Goal: Transaction & Acquisition: Purchase product/service

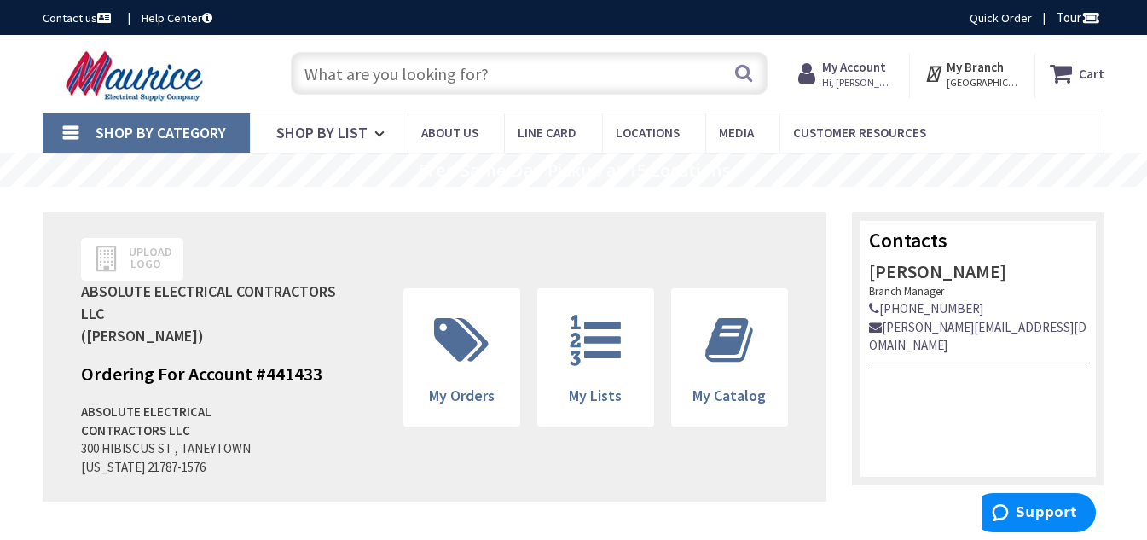
click at [334, 71] on input "text" at bounding box center [529, 73] width 477 height 43
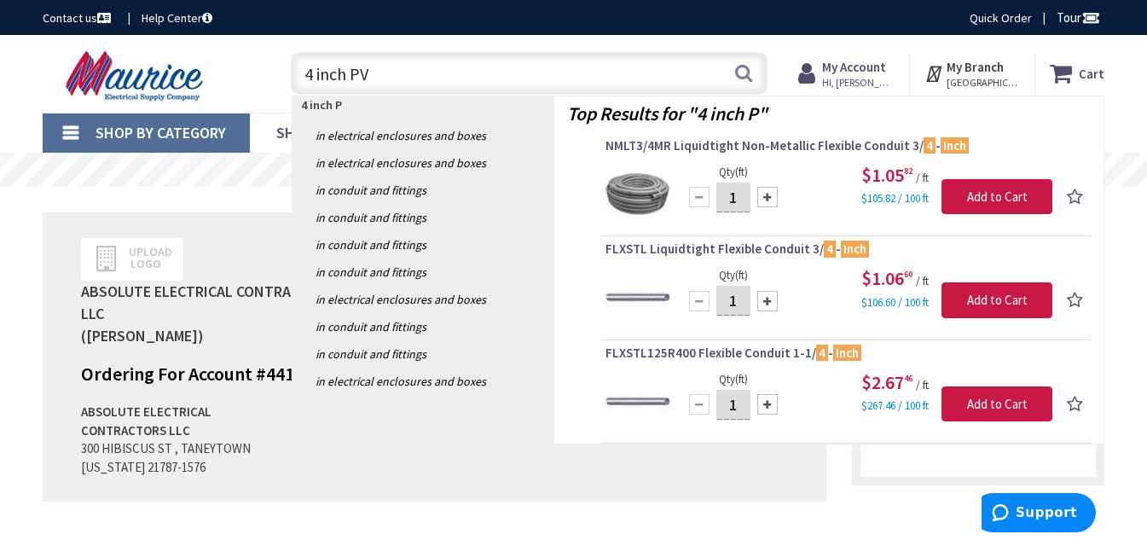
type input "4 inch PVC"
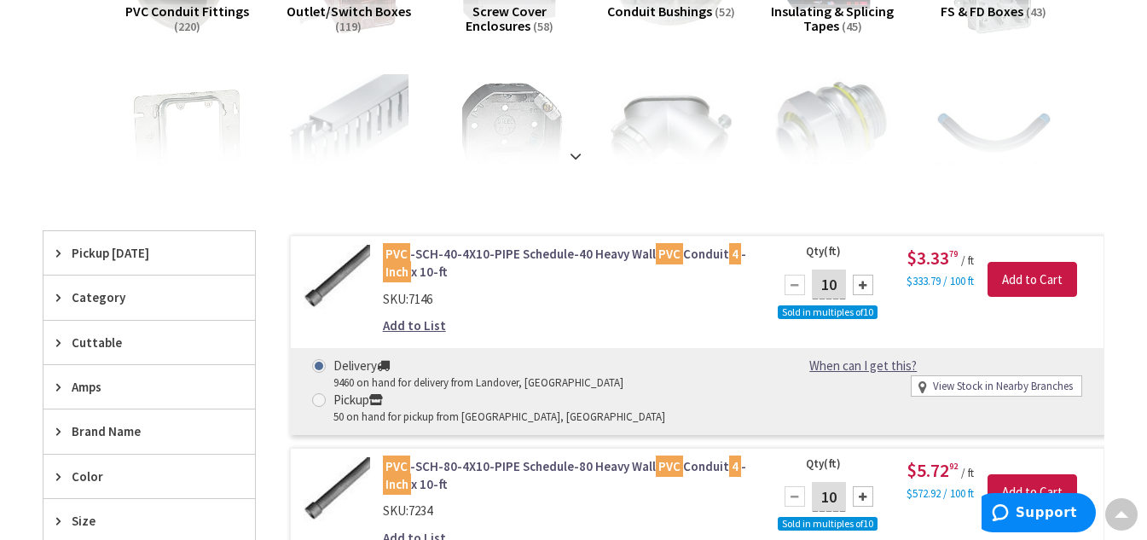
click at [865, 290] on div at bounding box center [863, 285] width 20 height 20
click at [865, 289] on div at bounding box center [863, 285] width 20 height 20
type input "50"
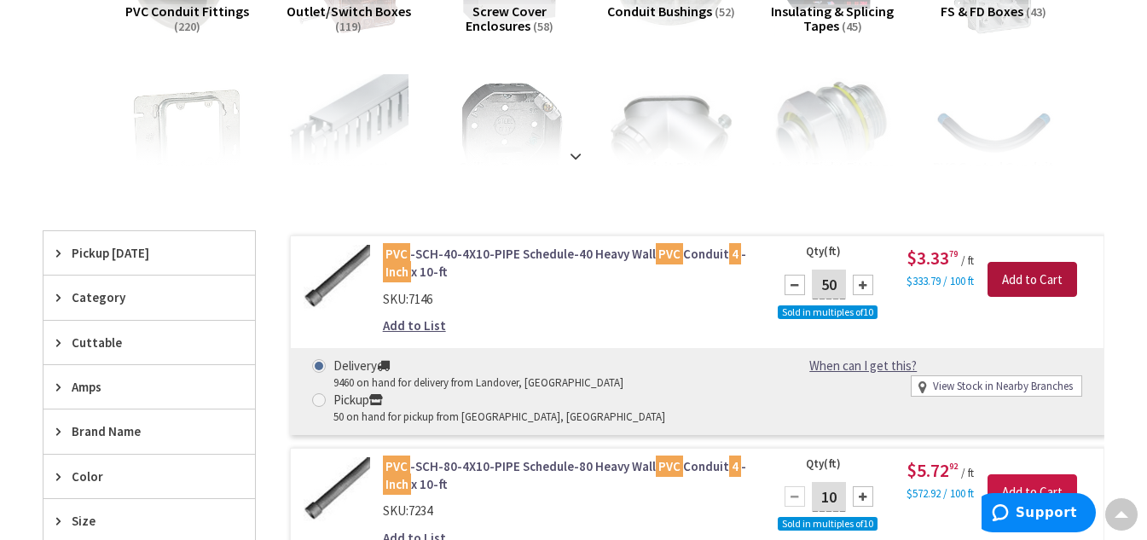
click at [1040, 277] on input "Add to Cart" at bounding box center [1033, 280] width 90 height 36
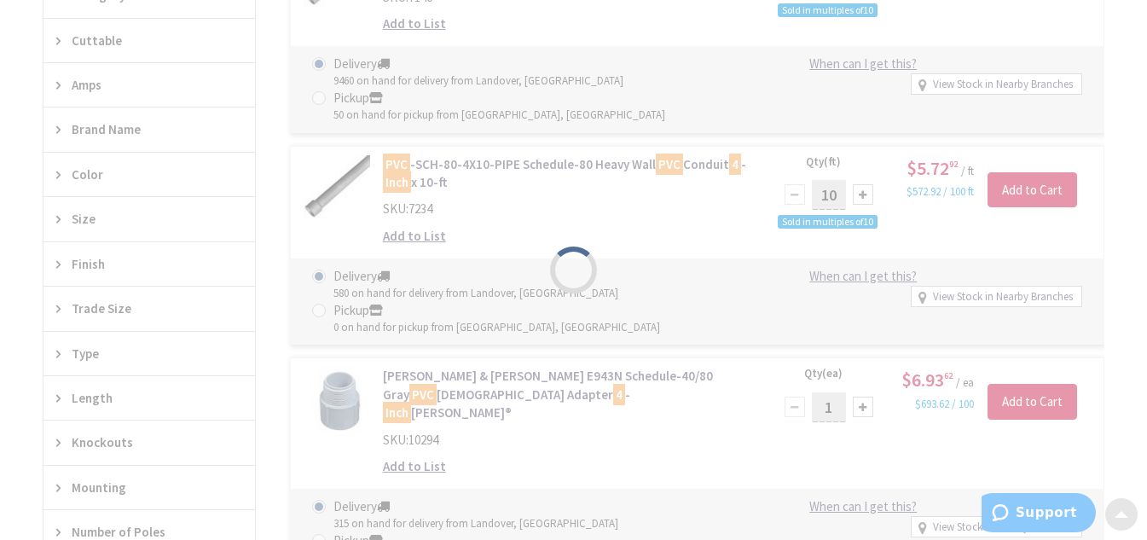
scroll to position [682, 0]
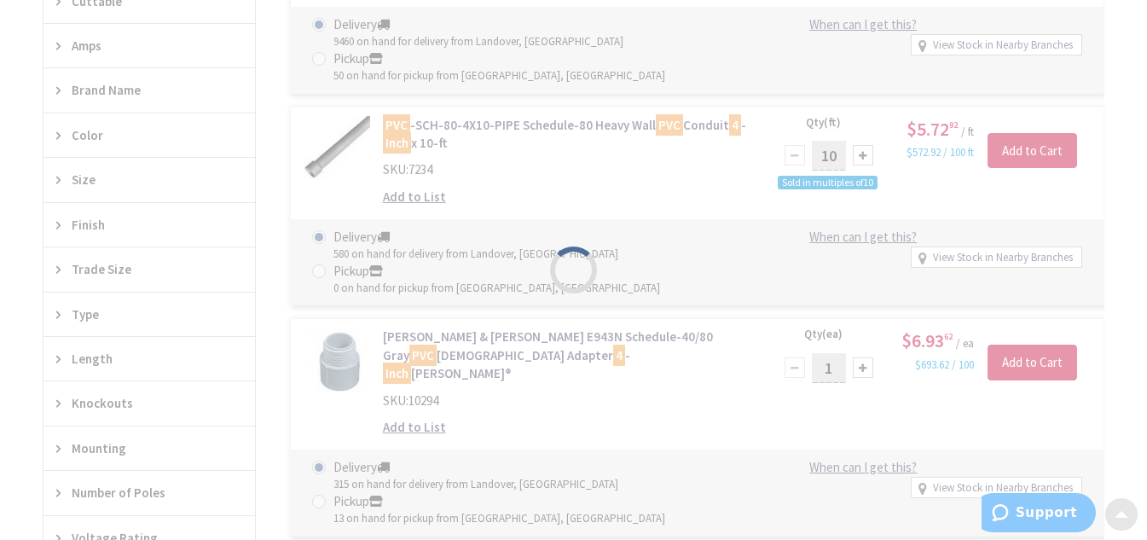
click at [703, 293] on div "Please wait..." at bounding box center [573, 270] width 1147 height 540
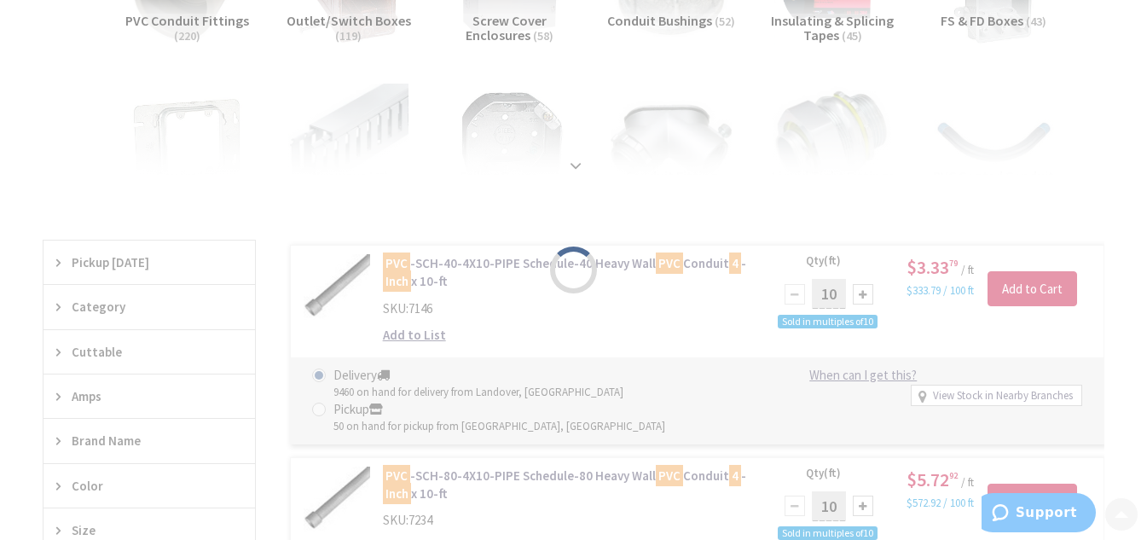
scroll to position [341, 0]
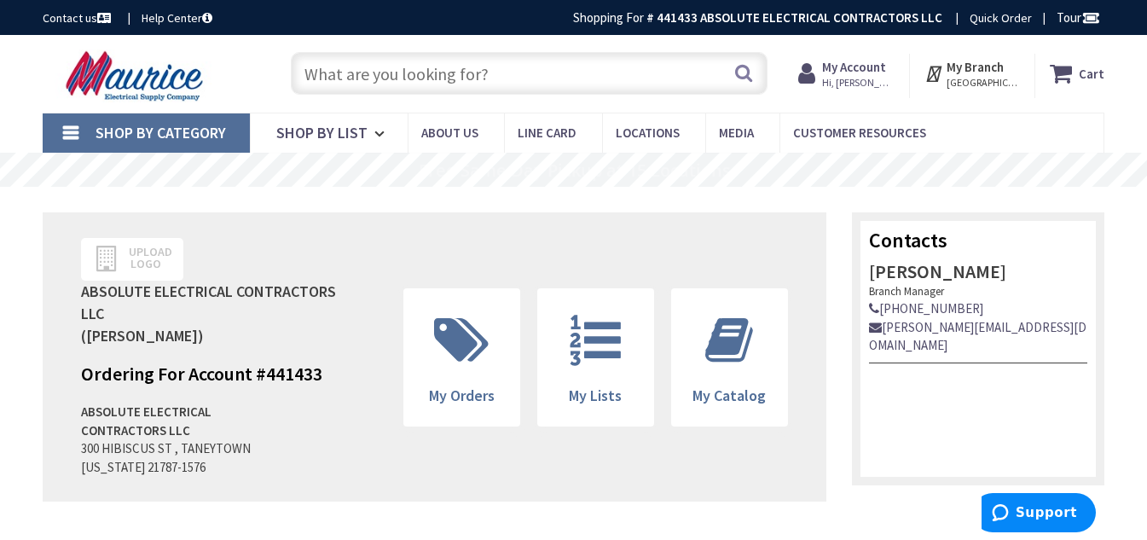
click at [374, 74] on input "text" at bounding box center [529, 73] width 477 height 43
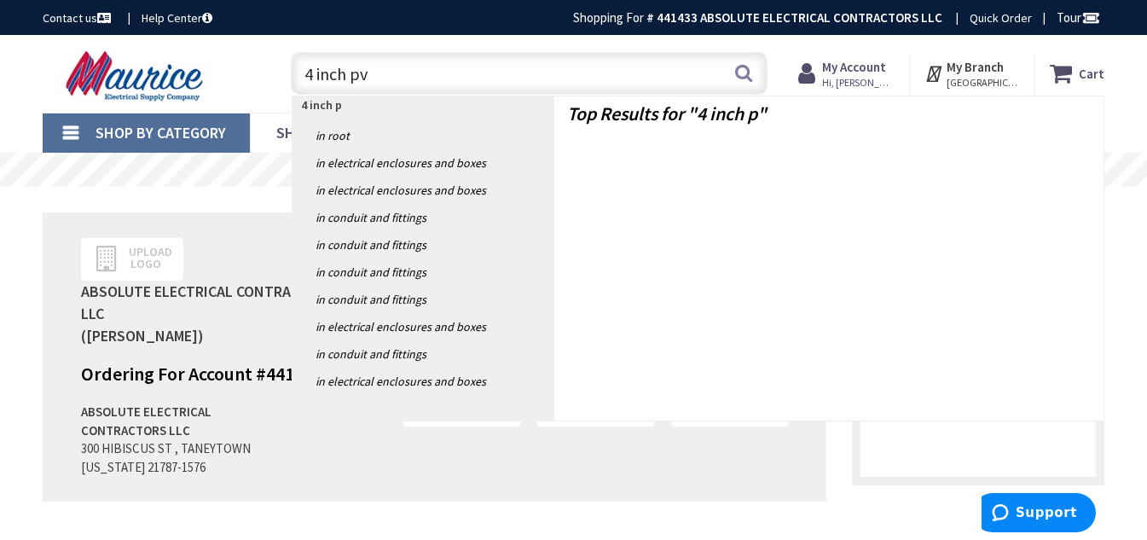
type input "4 inch pvc"
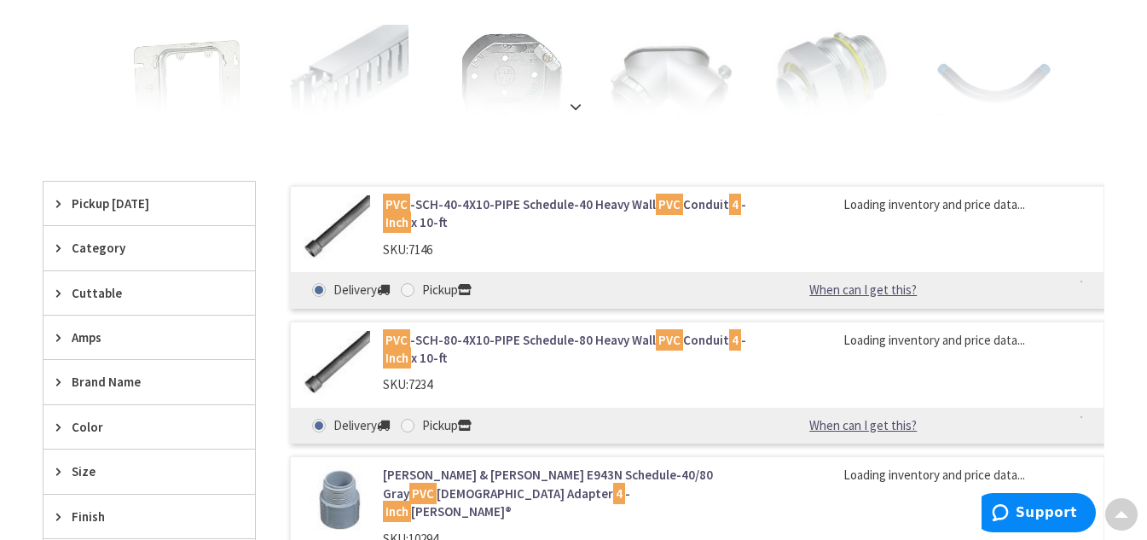
scroll to position [426, 0]
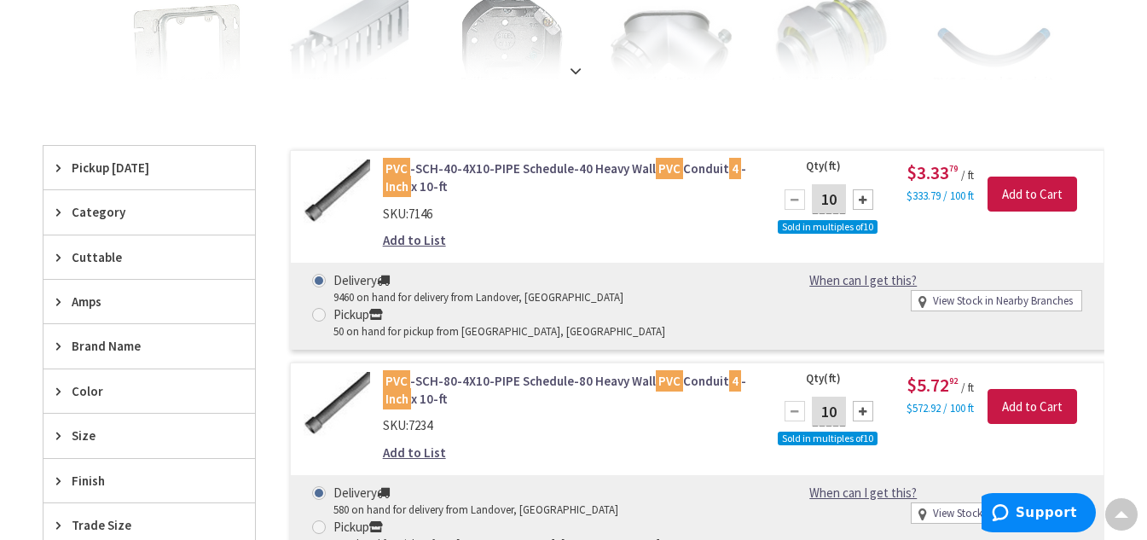
click at [862, 201] on div at bounding box center [863, 199] width 20 height 20
click at [862, 200] on div at bounding box center [863, 199] width 20 height 20
type input "50"
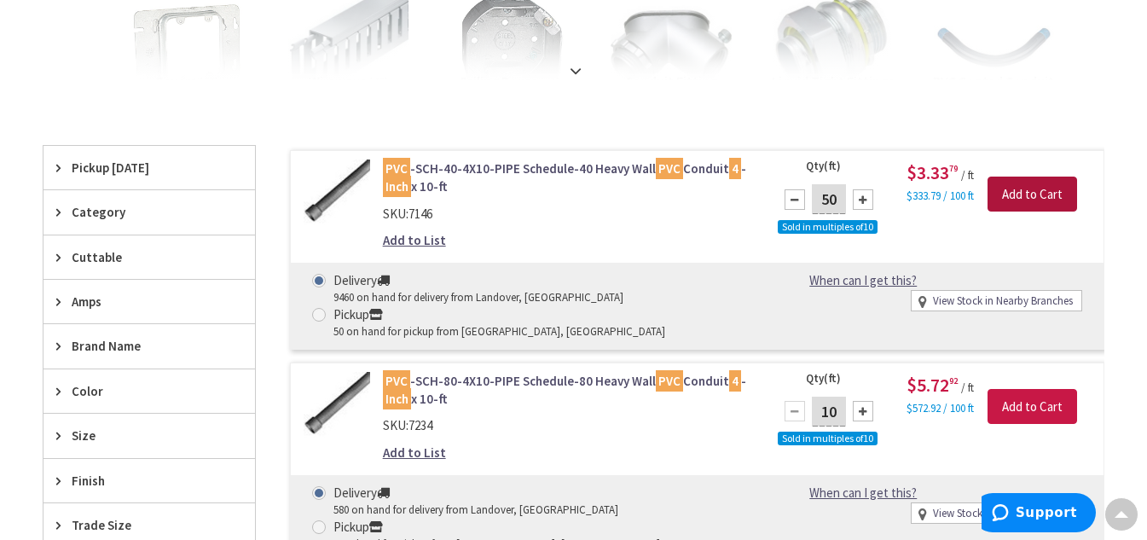
click at [1037, 197] on input "Add to Cart" at bounding box center [1033, 195] width 90 height 36
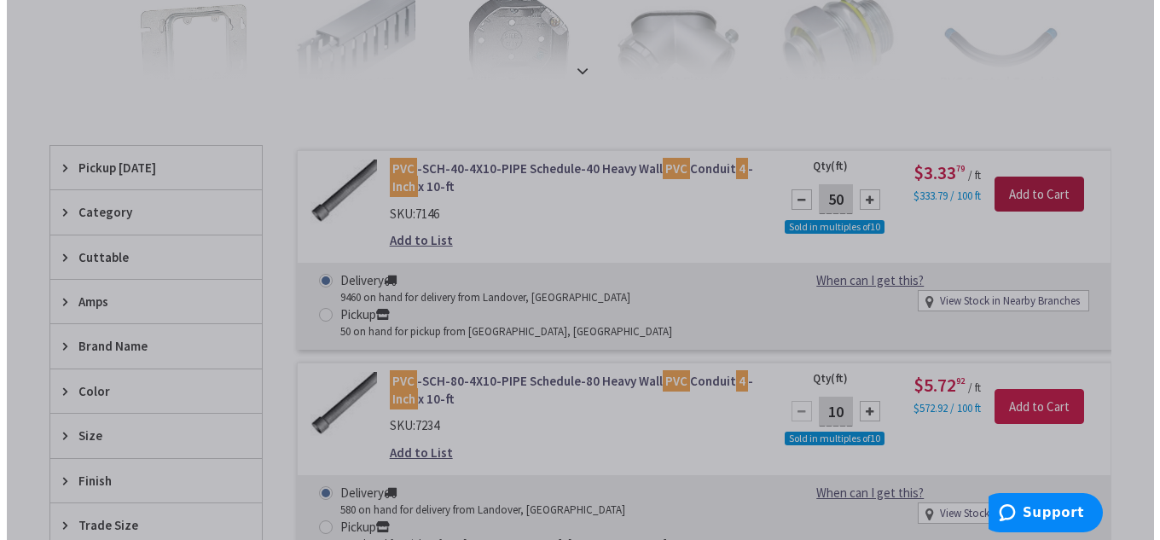
scroll to position [425, 0]
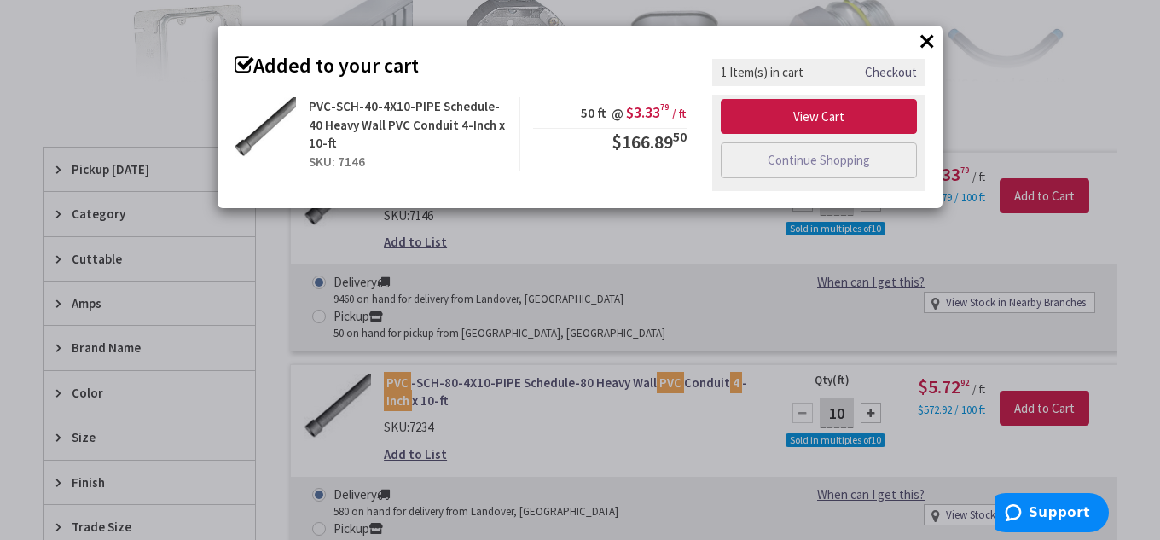
click at [930, 44] on button "×" at bounding box center [927, 41] width 26 height 26
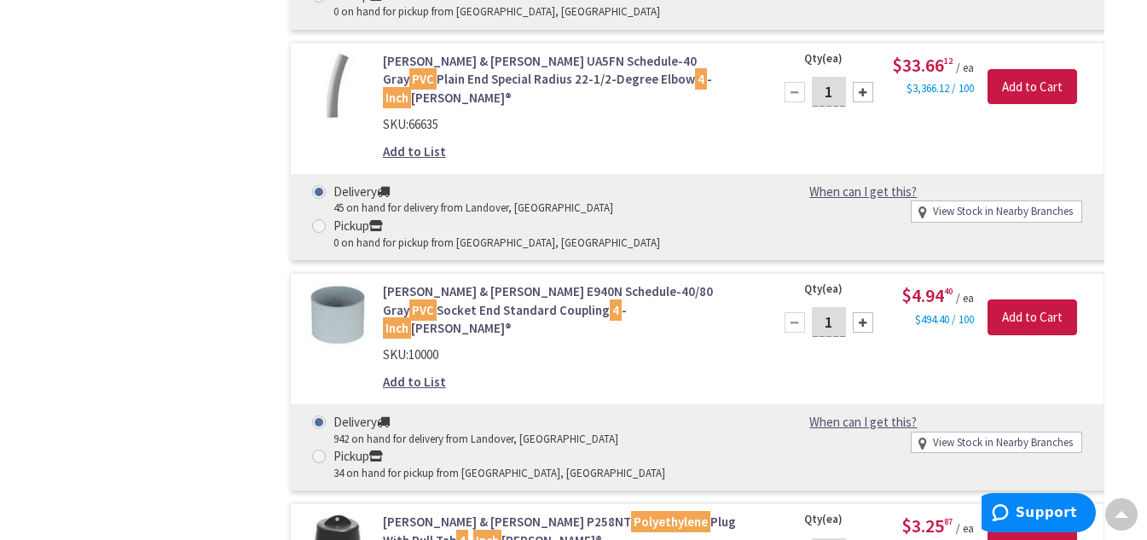
scroll to position [2473, 0]
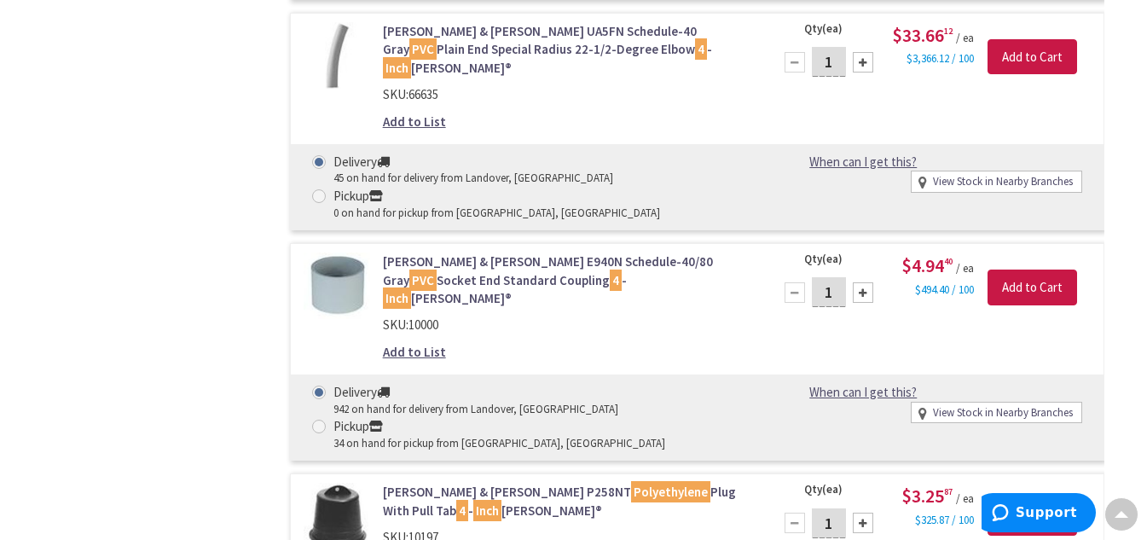
click at [866, 282] on div at bounding box center [863, 292] width 20 height 20
click at [798, 282] on div at bounding box center [795, 292] width 20 height 20
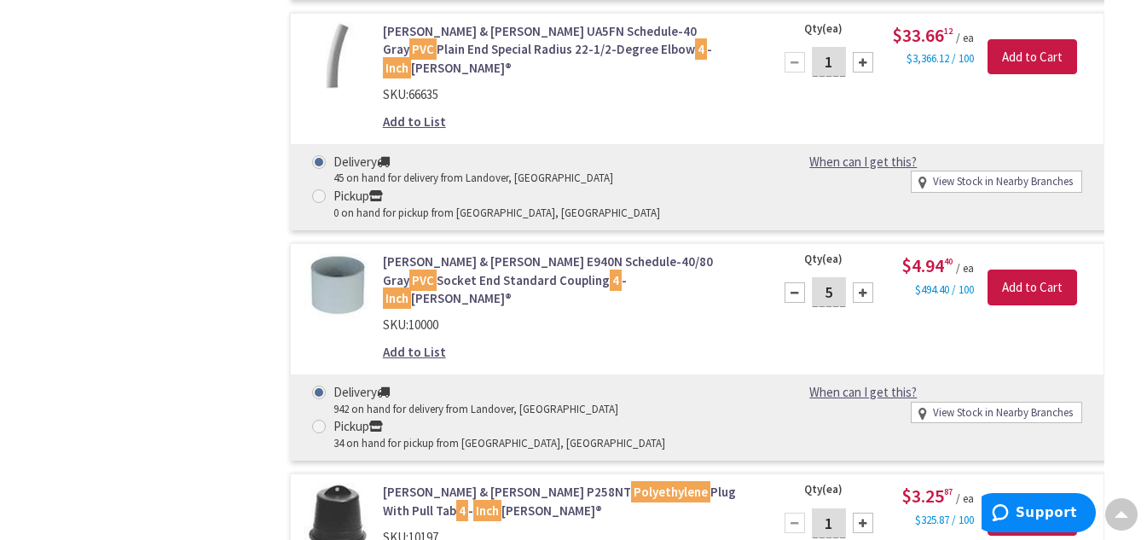
type input "4"
click at [1032, 269] on input "Add to Cart" at bounding box center [1033, 287] width 90 height 36
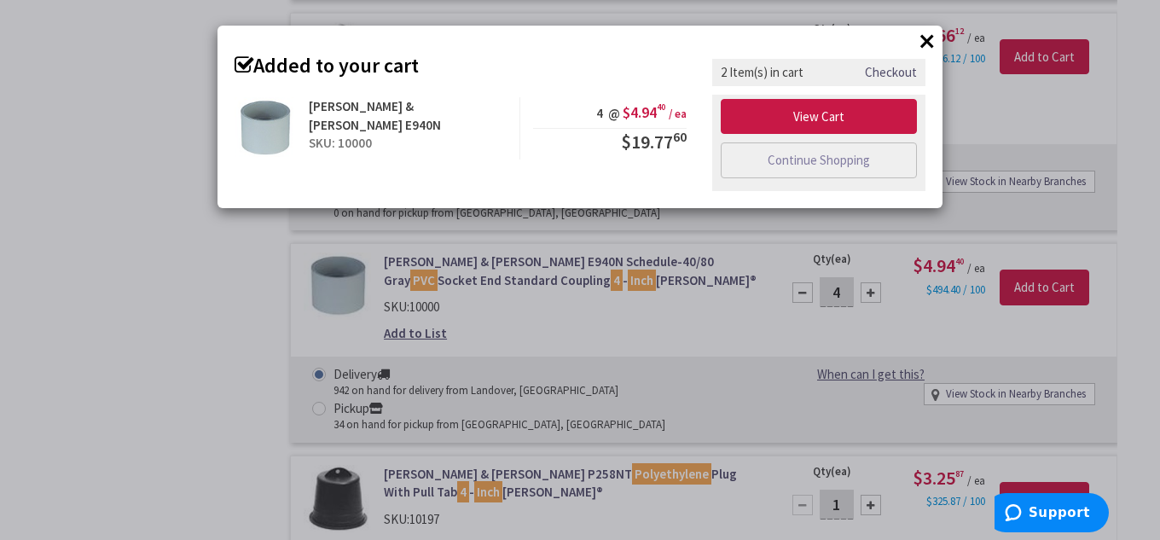
click at [921, 44] on button "×" at bounding box center [927, 41] width 26 height 26
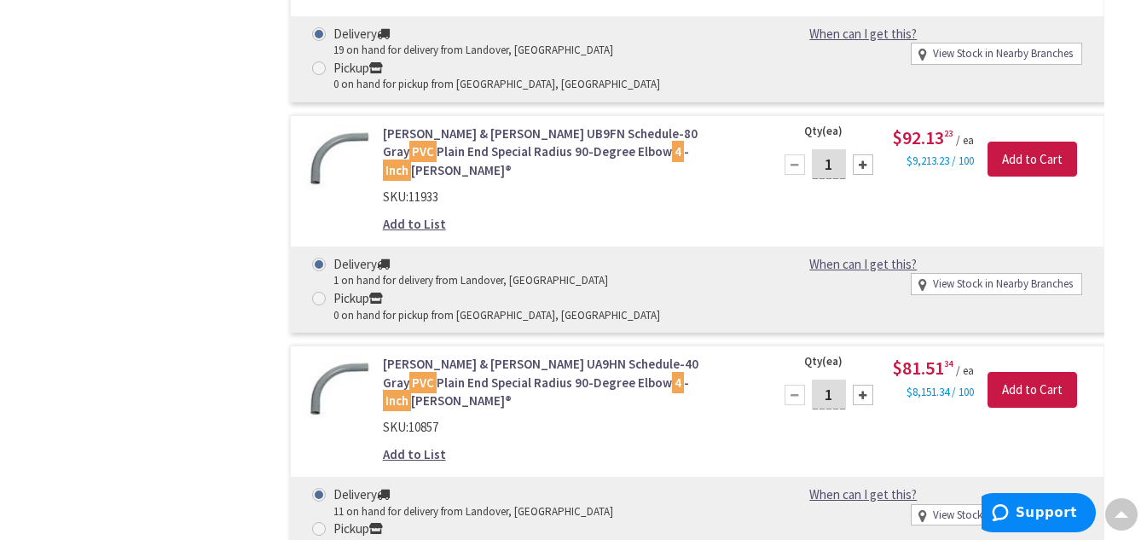
scroll to position [4776, 0]
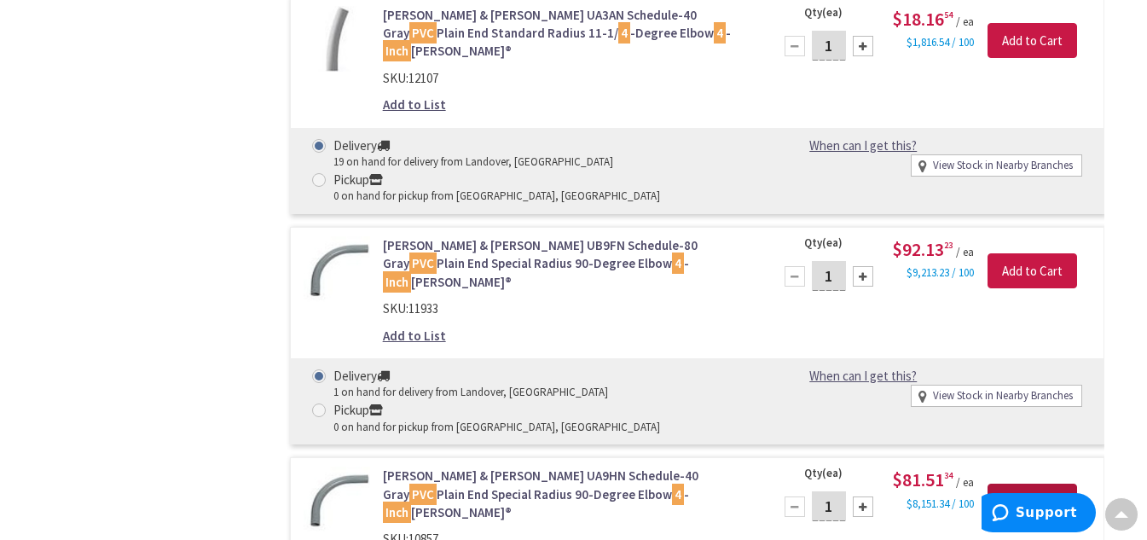
click at [1026, 484] on input "Add to Cart" at bounding box center [1033, 502] width 90 height 36
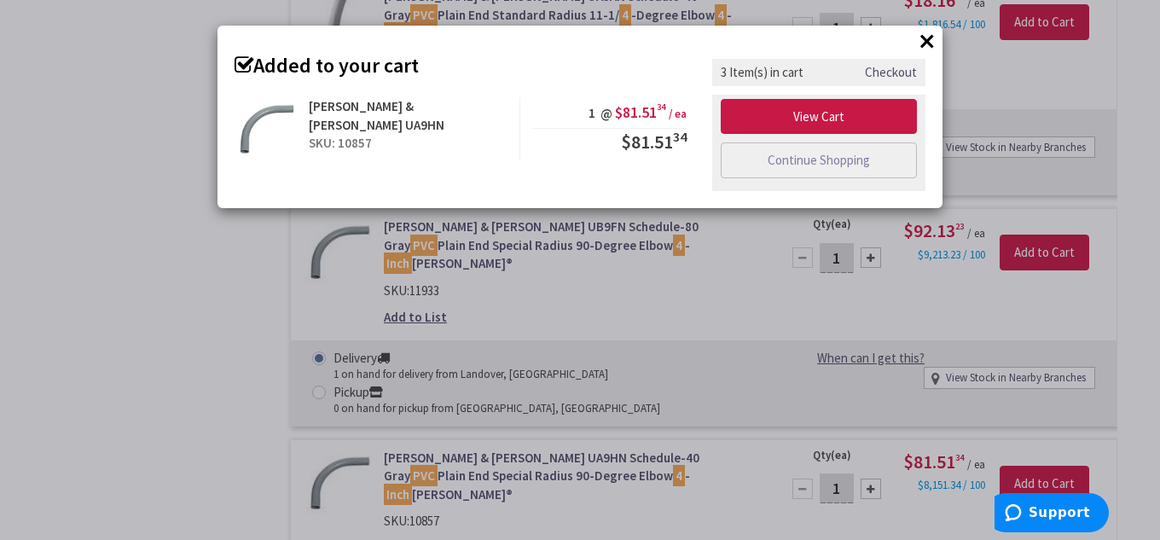
click at [922, 39] on button "×" at bounding box center [927, 41] width 26 height 26
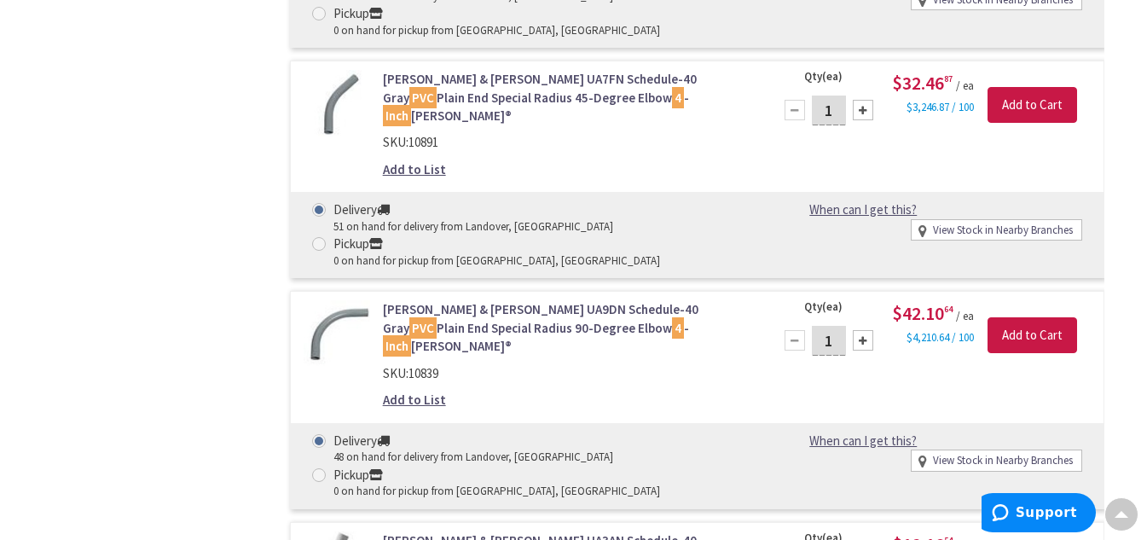
scroll to position [4008, 0]
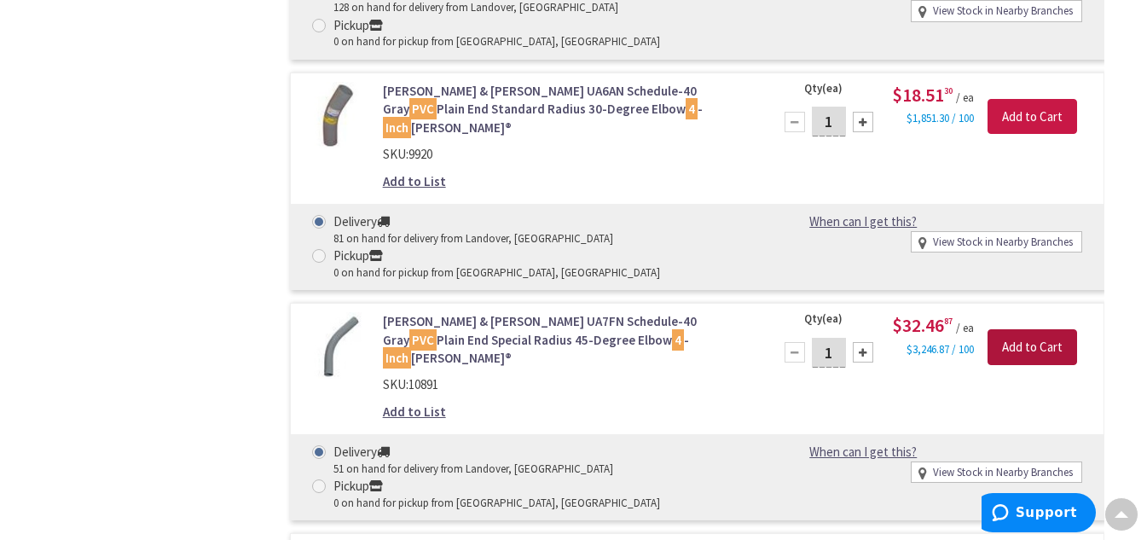
click at [1035, 329] on input "Add to Cart" at bounding box center [1033, 347] width 90 height 36
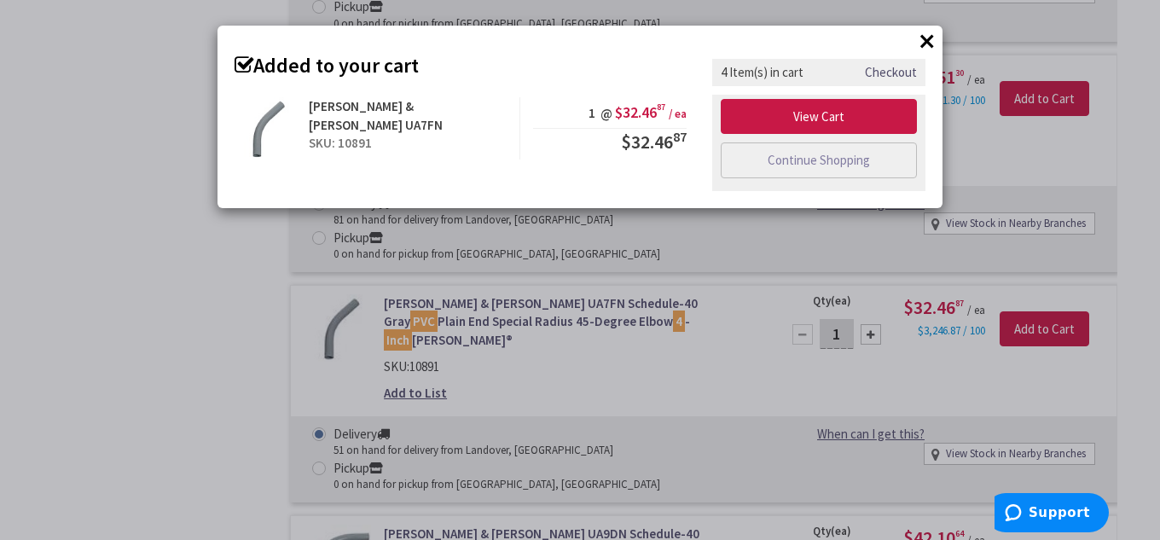
click at [926, 45] on button "×" at bounding box center [927, 41] width 26 height 26
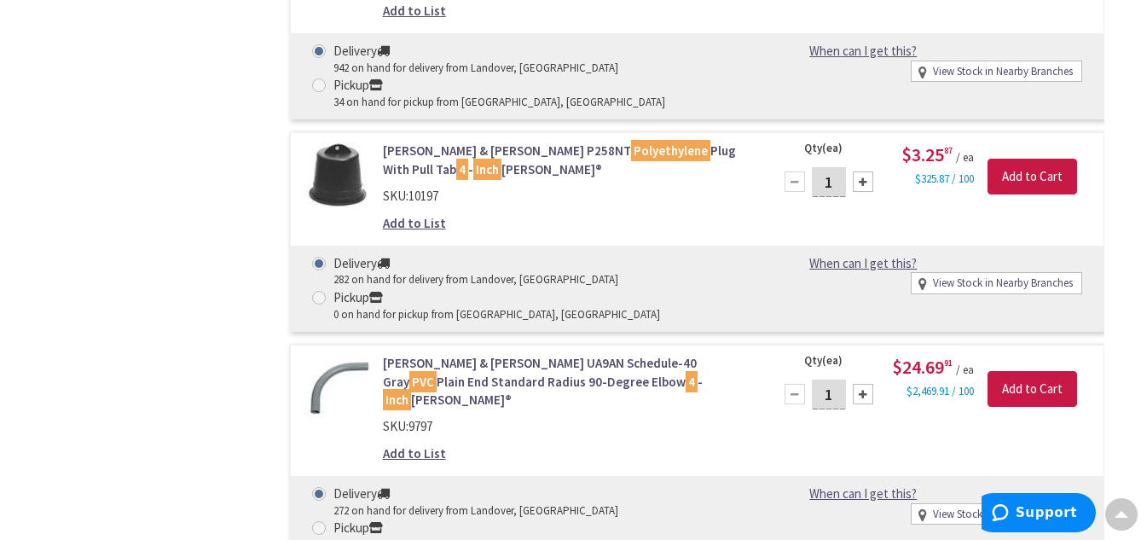
scroll to position [2729, 0]
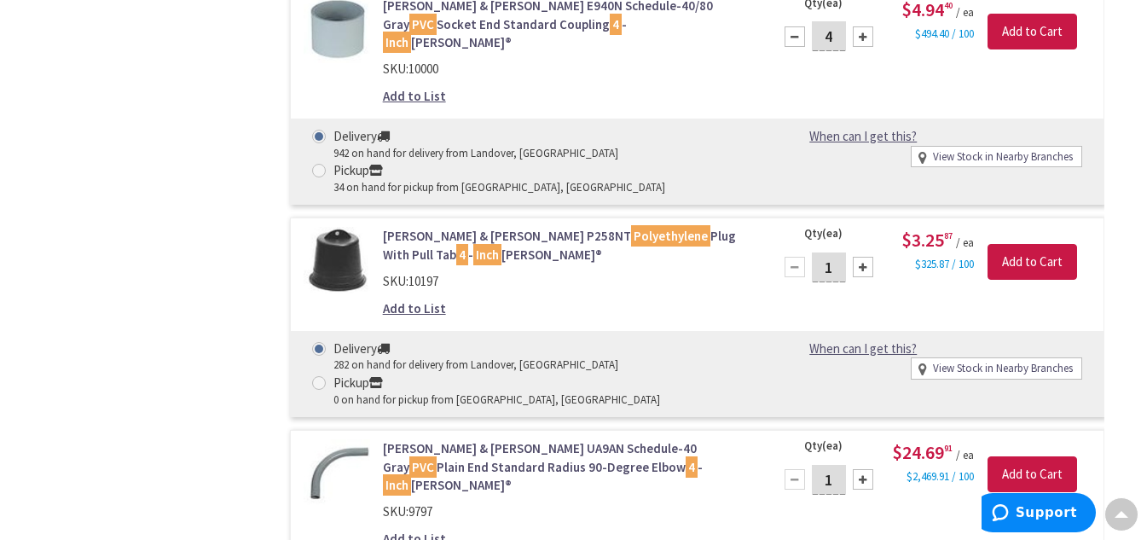
click at [861, 257] on div at bounding box center [863, 267] width 20 height 20
type input "2"
click at [1017, 244] on input "Add to Cart" at bounding box center [1033, 262] width 90 height 36
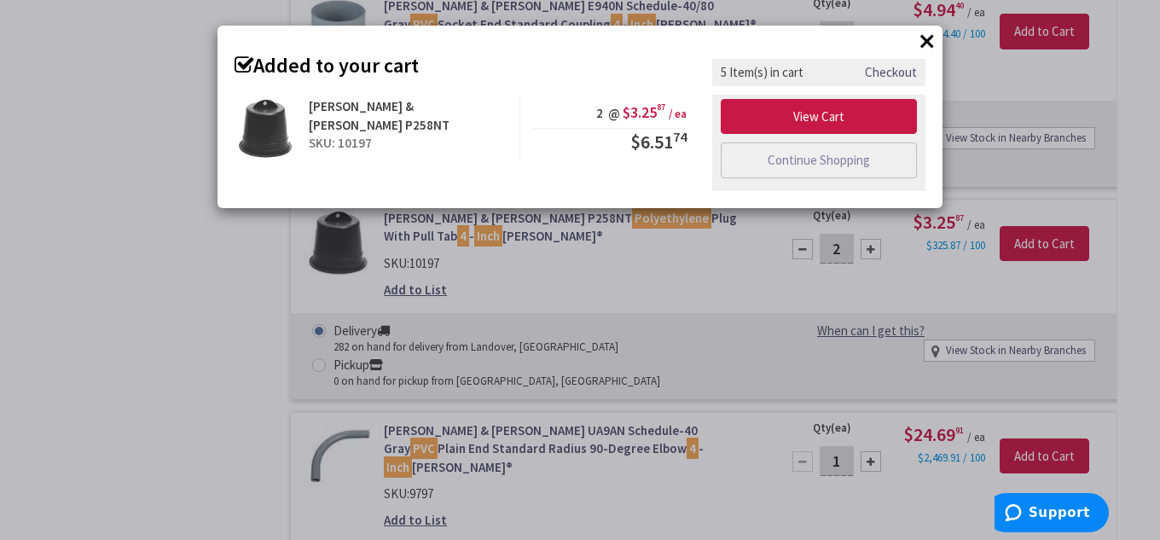
click at [927, 40] on button "×" at bounding box center [927, 41] width 26 height 26
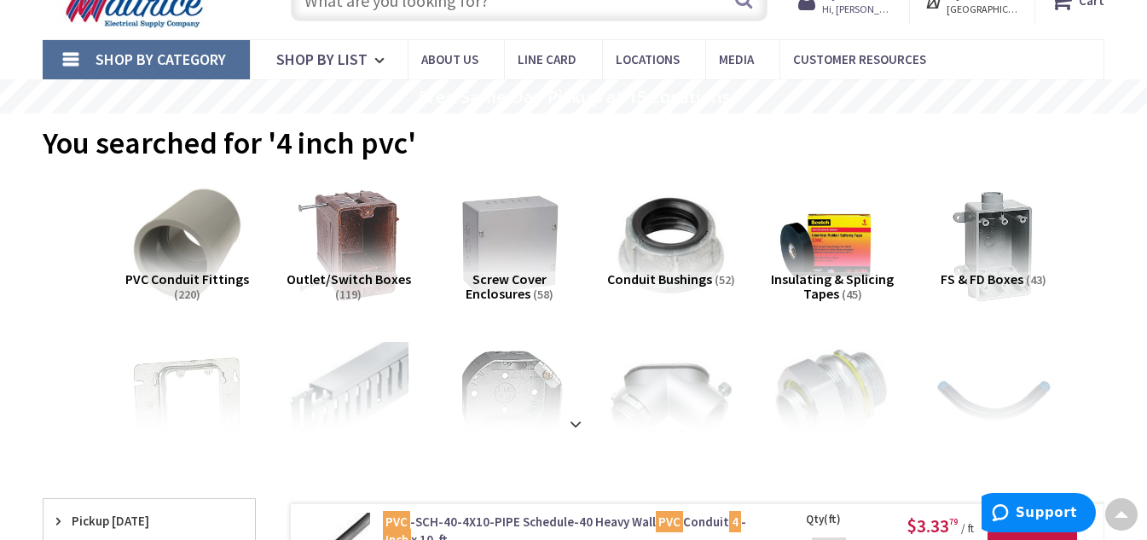
scroll to position [0, 0]
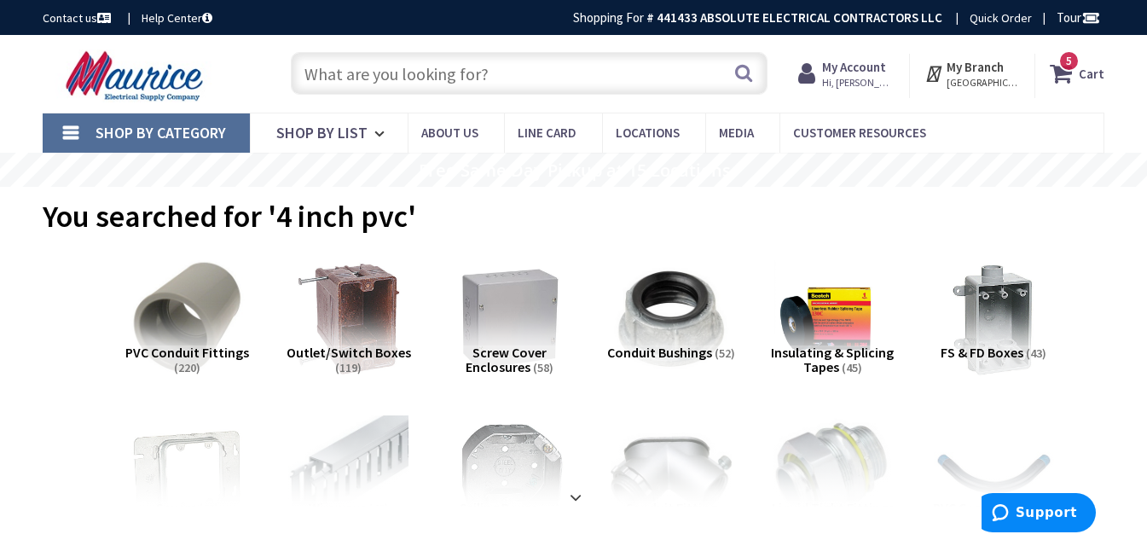
click at [443, 80] on input "text" at bounding box center [529, 73] width 477 height 43
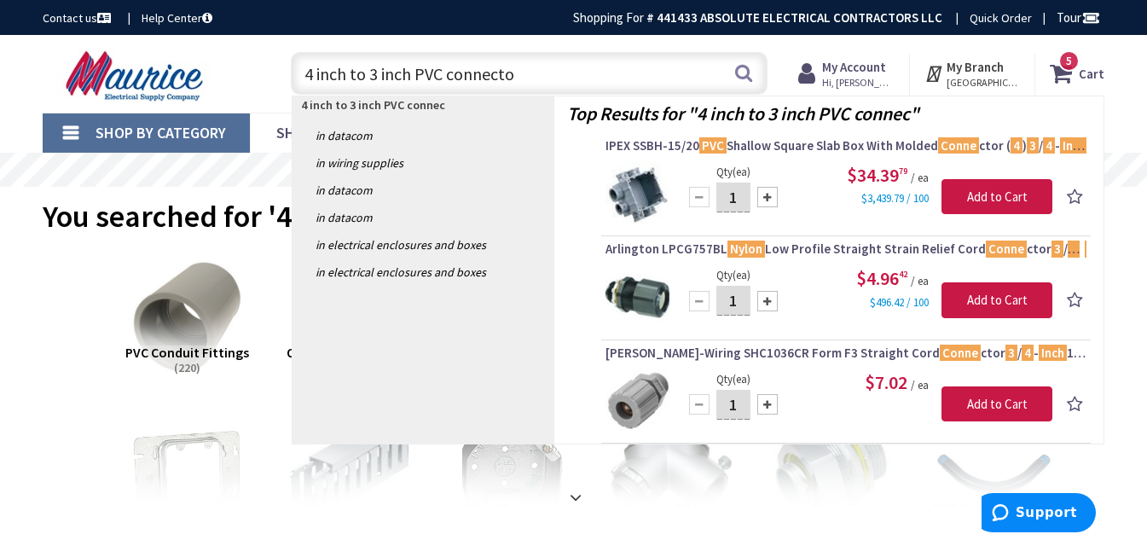
type input "4 inch to 3 inch PVC connector"
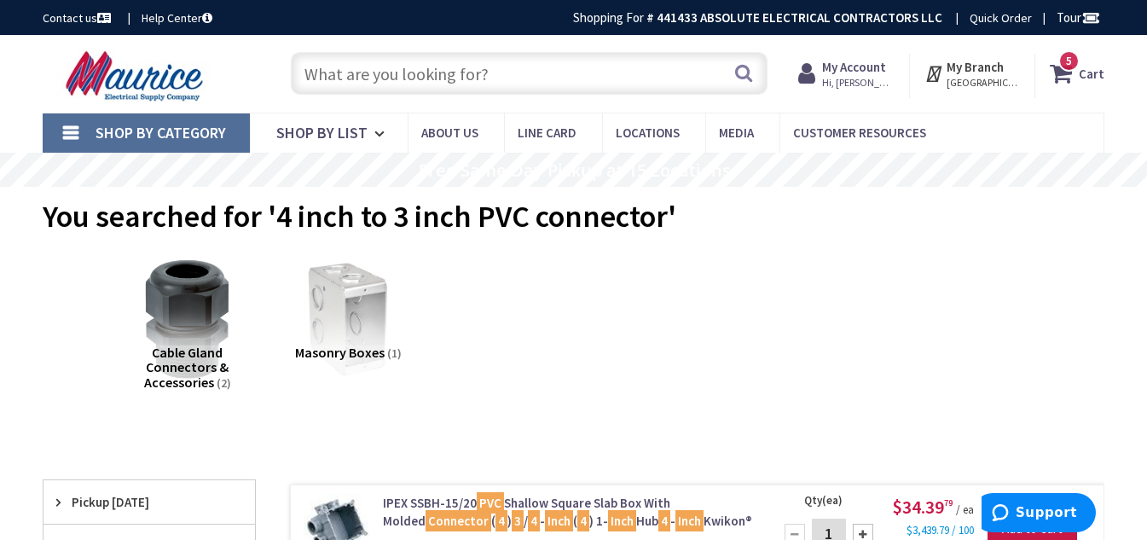
click at [432, 84] on input "text" at bounding box center [529, 73] width 477 height 43
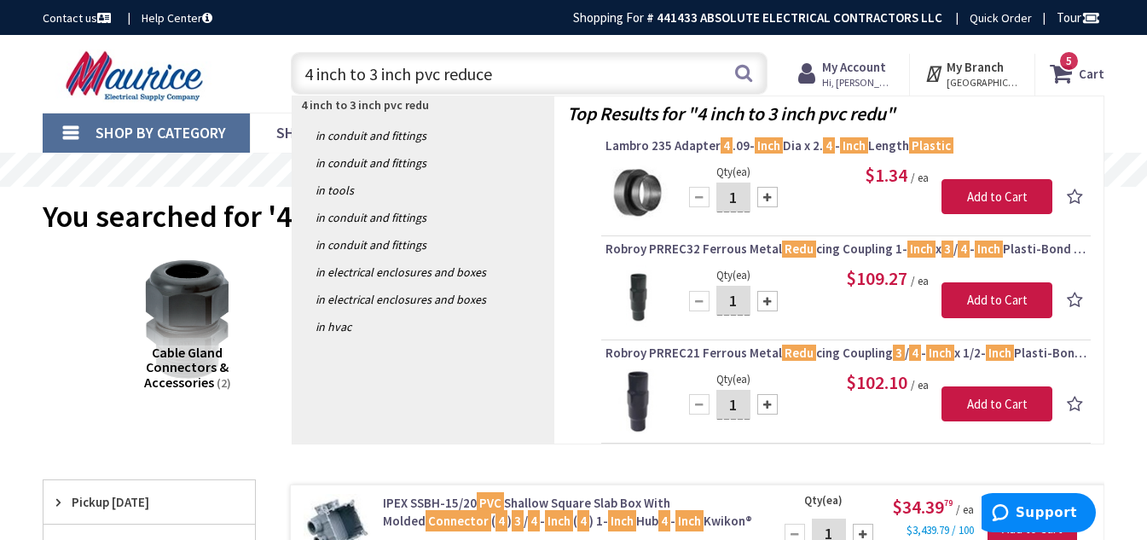
type input "4 inch to 3 inch pvc reducer"
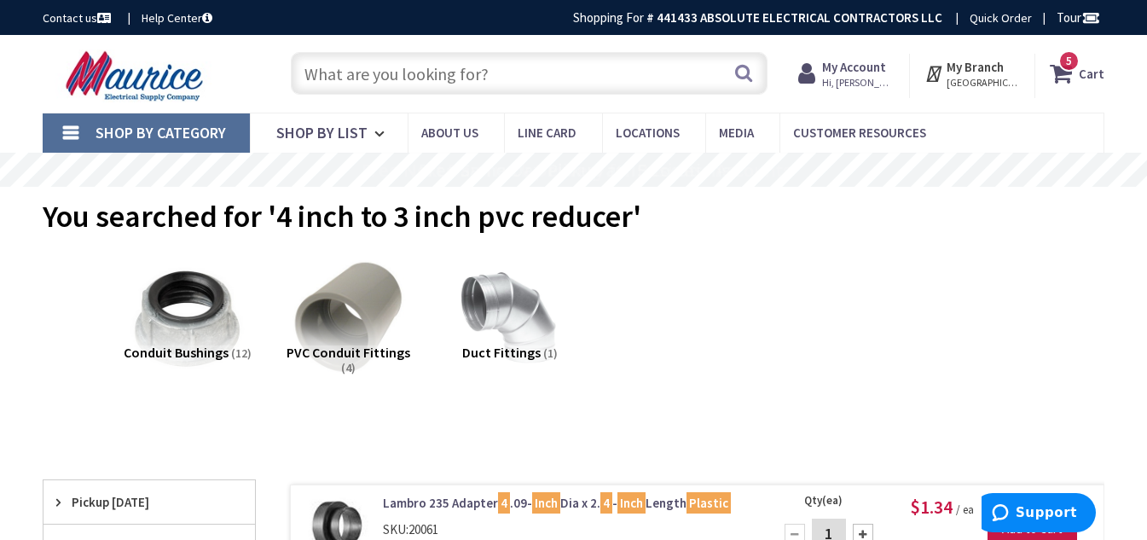
click at [1071, 72] on icon at bounding box center [1064, 73] width 29 height 31
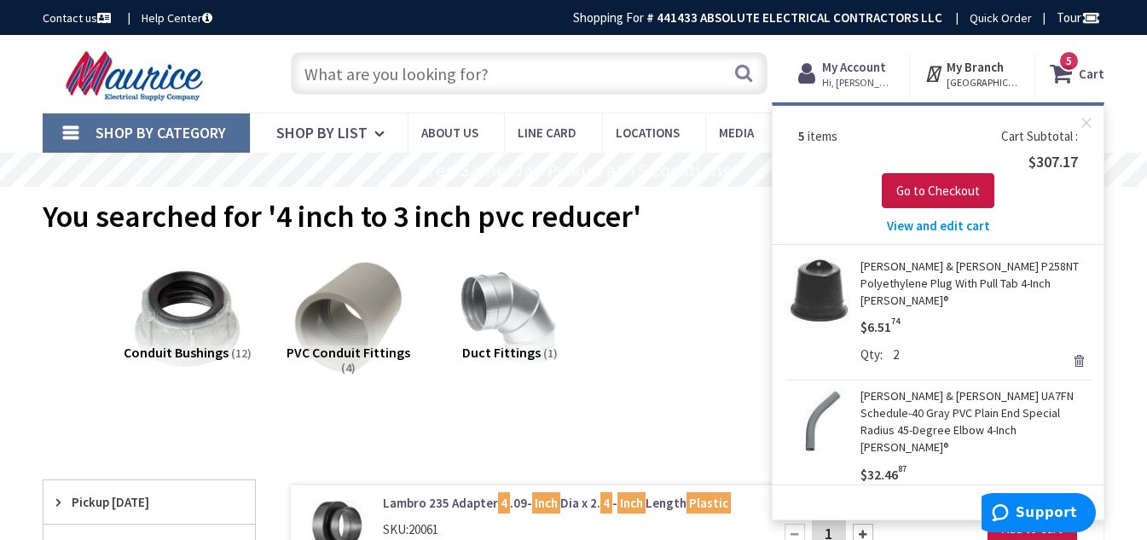
click at [1069, 349] on link "Remove" at bounding box center [1079, 361] width 24 height 24
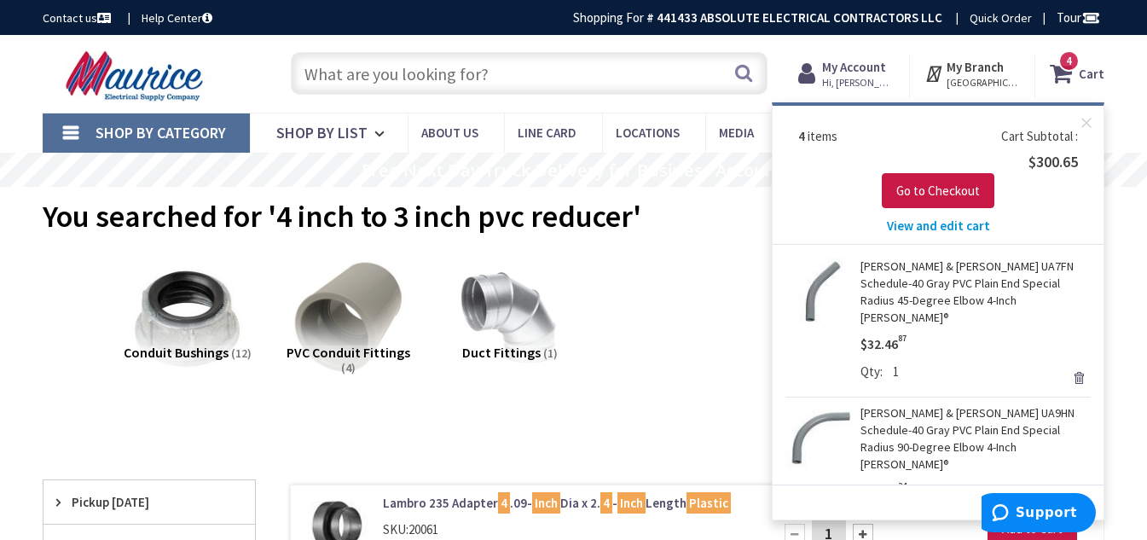
click at [1067, 366] on link "Remove" at bounding box center [1079, 378] width 24 height 24
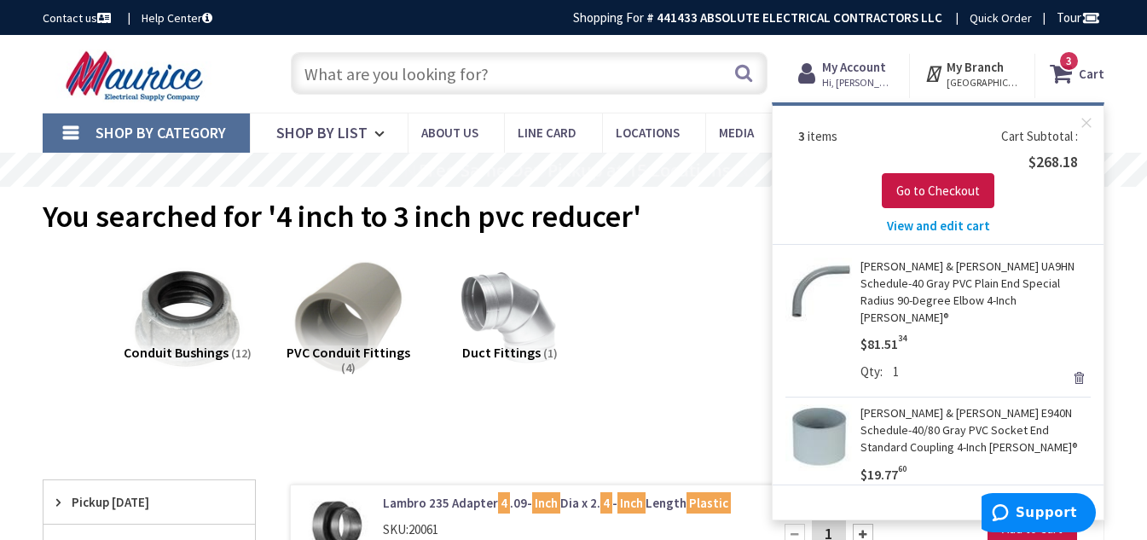
click at [1067, 366] on link "Remove" at bounding box center [1079, 378] width 24 height 24
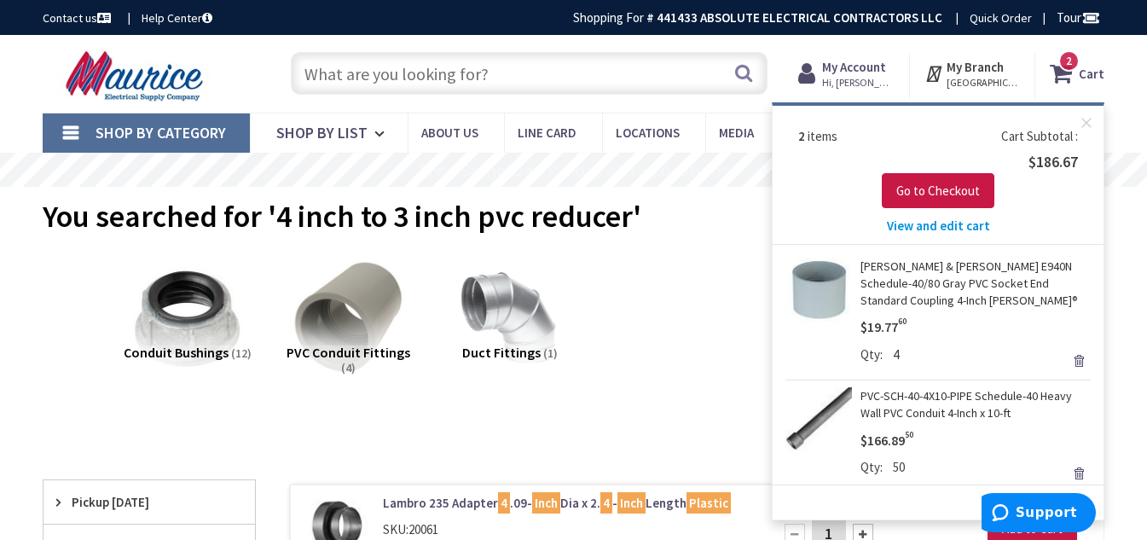
click at [1067, 360] on link "Remove" at bounding box center [1079, 361] width 24 height 24
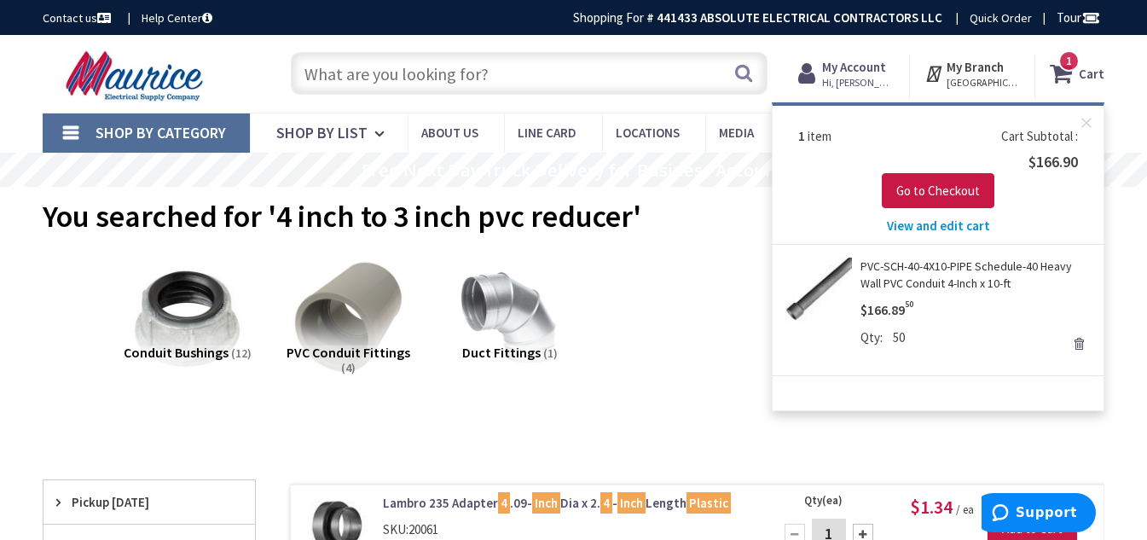
click at [1075, 347] on link "Remove" at bounding box center [1079, 344] width 24 height 24
